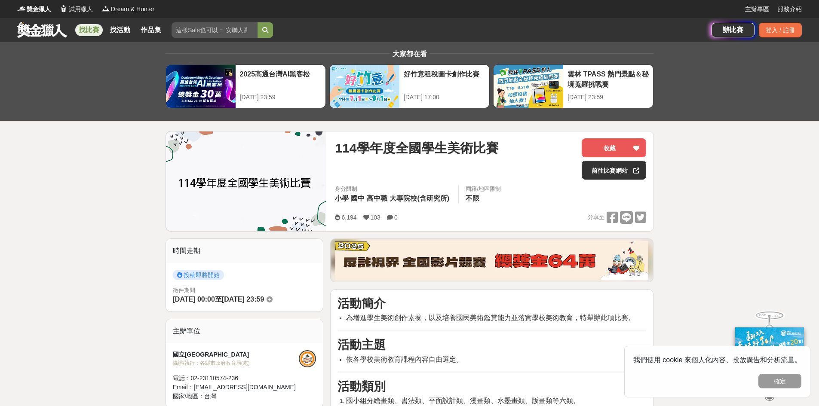
scroll to position [115, 0]
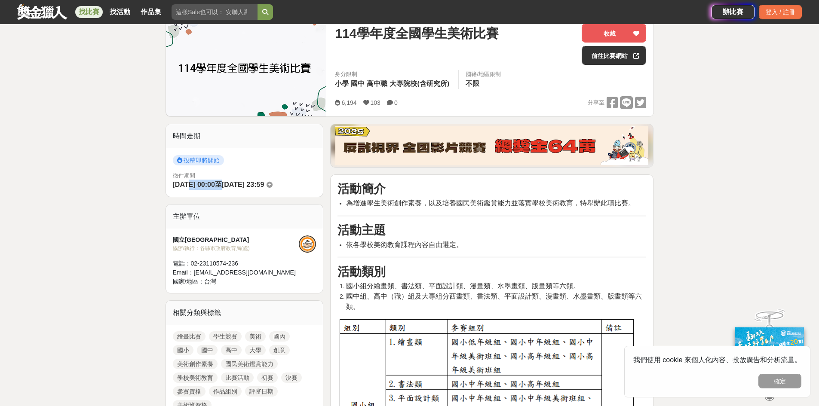
drag, startPoint x: 193, startPoint y: 185, endPoint x: 232, endPoint y: 183, distance: 39.6
click at [232, 183] on div "徵件期間 [DATE] 00:00 至 [DATE] 23:59" at bounding box center [245, 181] width 144 height 19
click at [222, 183] on span "至" at bounding box center [218, 184] width 7 height 7
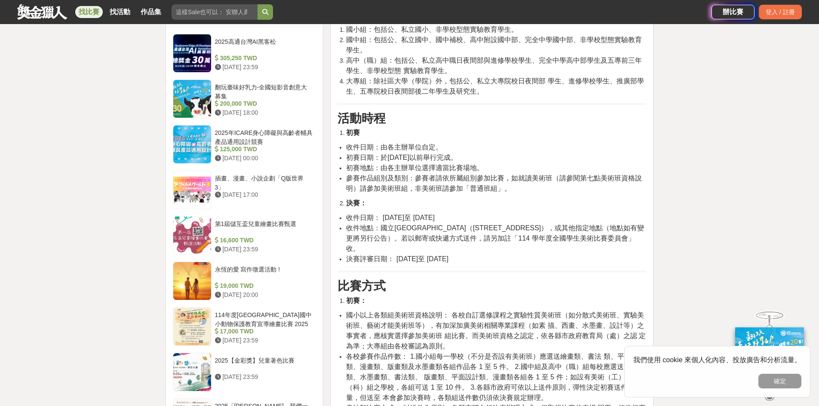
scroll to position [688, 0]
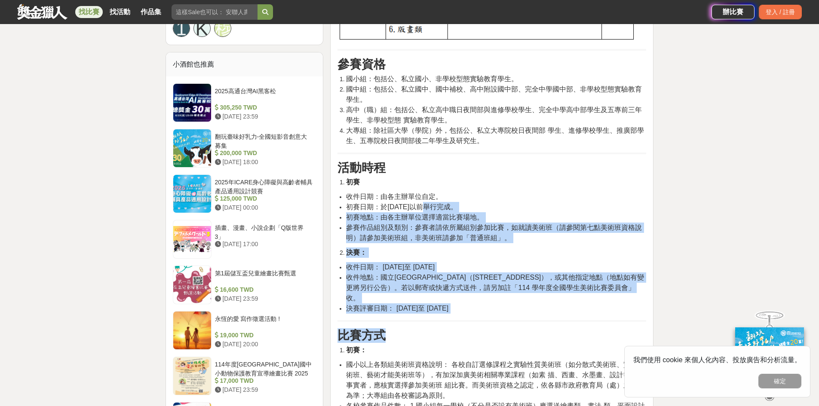
drag, startPoint x: 423, startPoint y: 211, endPoint x: 497, endPoint y: 324, distance: 135.1
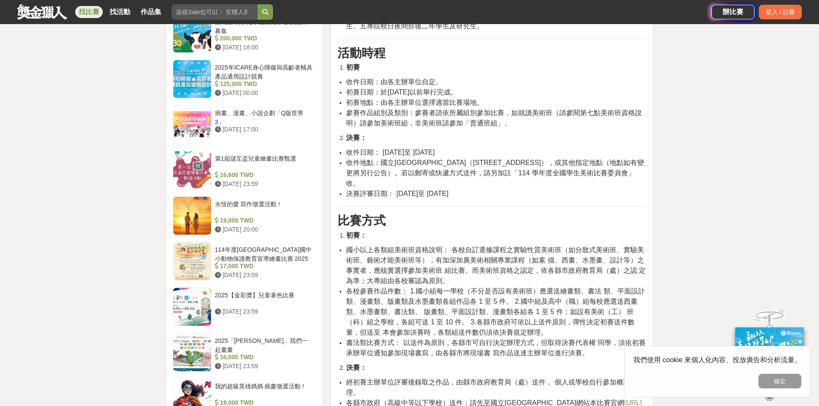
scroll to position [917, 0]
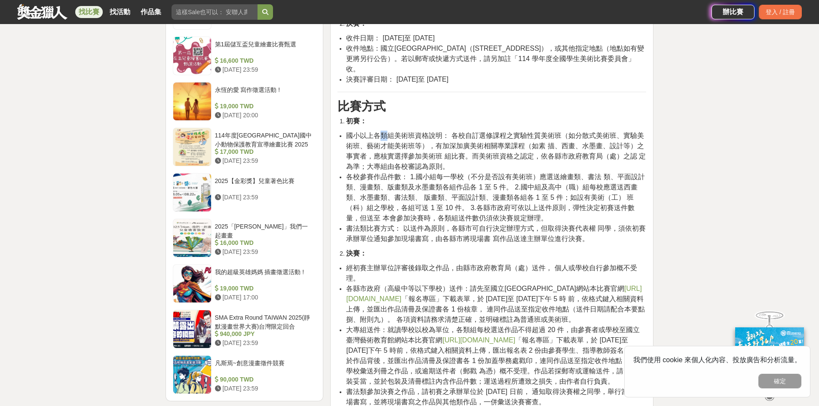
drag, startPoint x: 379, startPoint y: 123, endPoint x: 389, endPoint y: 129, distance: 12.1
click at [389, 132] on span "國小以上各類組美術班資格說明： 各校自訂選修課程之實驗性質美術班（如分散式美術班、實驗美 術班、藝術才能美術班等），有加深加廣美術相關專業課程（如素 描、西畫…" at bounding box center [496, 151] width 300 height 38
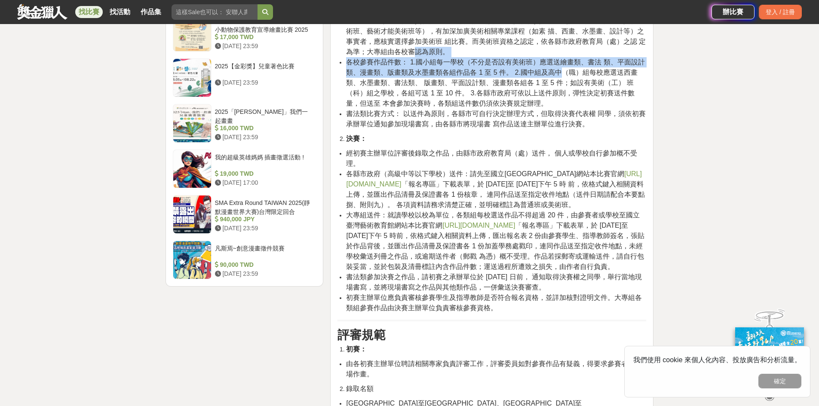
drag, startPoint x: 417, startPoint y: 44, endPoint x: 563, endPoint y: 59, distance: 146.5
click at [563, 59] on ul "國小以上各類組美術班資格說明： 各校自訂選修課程之實驗性質美術班（如分散式美術班、實驗美 術班、藝術才能美術班等），有加深加廣美術相關專業課程（如素 描、西畫…" at bounding box center [491, 72] width 309 height 113
click at [563, 59] on span "各校參賽作品件數： 1.國小組每一學校（不分是否設有美術班）應選送繪畫類、書法 類、平面設計類、漫畫類、版畫類及水墨畫類各組作品各 1 至 5 件。 2.國中…" at bounding box center [495, 82] width 298 height 49
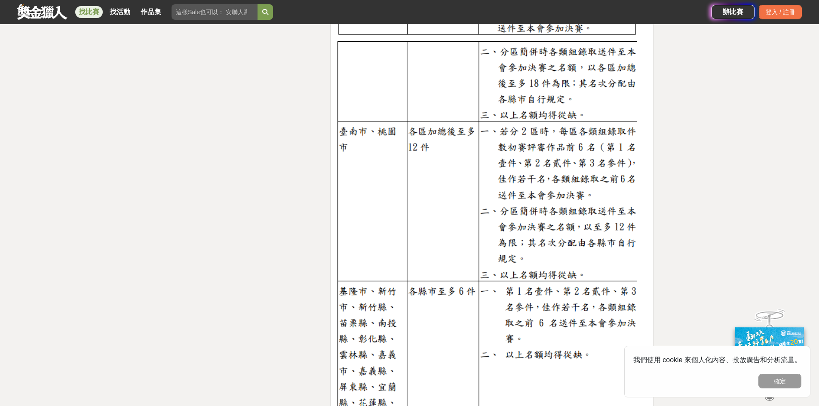
scroll to position [1949, 0]
